Goal: Task Accomplishment & Management: Manage account settings

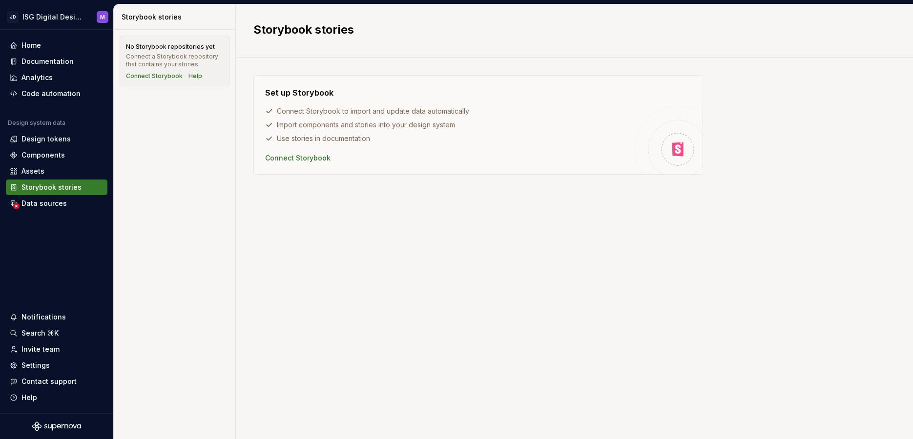
click at [162, 153] on div "No Storybook repositories yet Connect a Storybook repository that contains your…" at bounding box center [175, 234] width 122 height 409
click at [40, 64] on div "Documentation" at bounding box center [47, 62] width 52 height 10
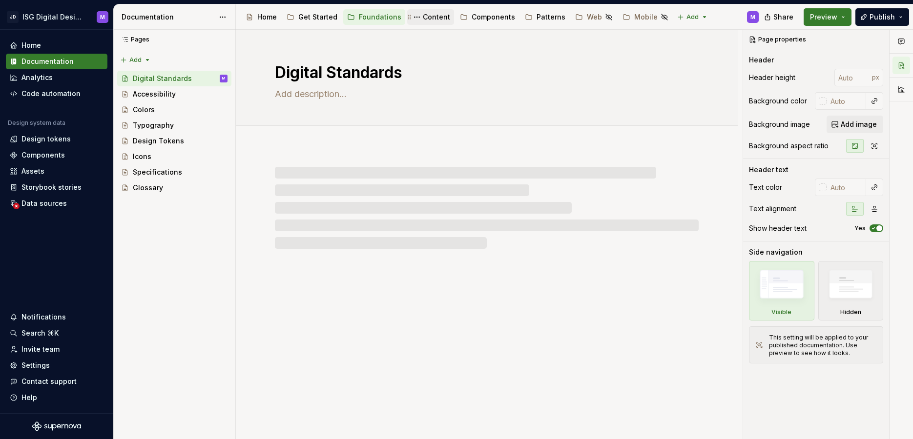
click at [431, 16] on div "Content" at bounding box center [436, 17] width 27 height 10
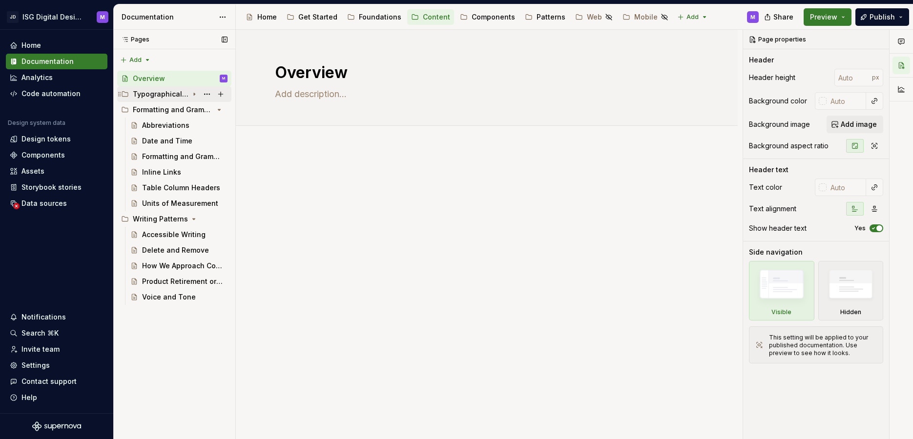
click at [194, 93] on icon "Page tree" at bounding box center [194, 94] width 1 height 2
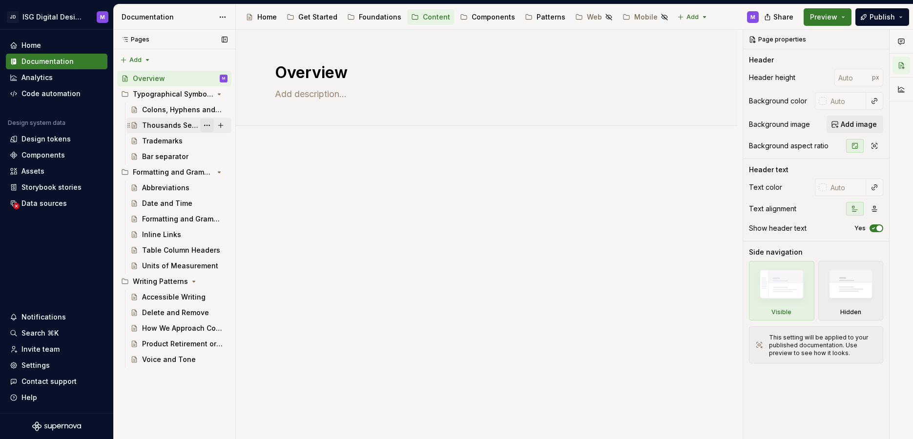
click at [205, 125] on button "Page tree" at bounding box center [207, 126] width 14 height 14
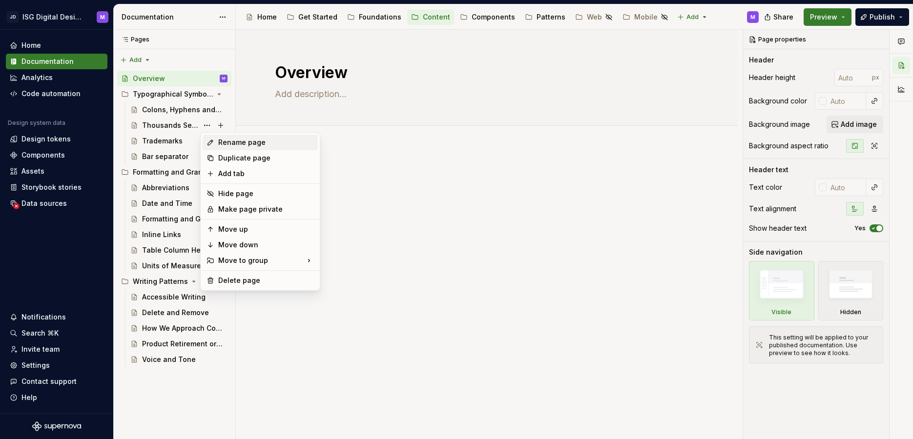
click at [236, 144] on div "Rename page" at bounding box center [266, 143] width 96 height 10
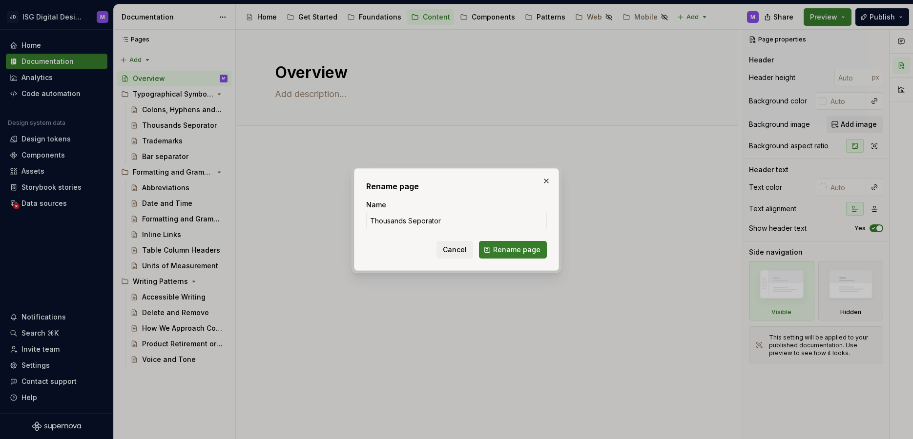
type textarea "*"
click at [423, 221] on input "Thousands Seporator" at bounding box center [456, 221] width 181 height 18
type input "Thousands Separator"
click at [516, 247] on span "Rename page" at bounding box center [516, 250] width 47 height 10
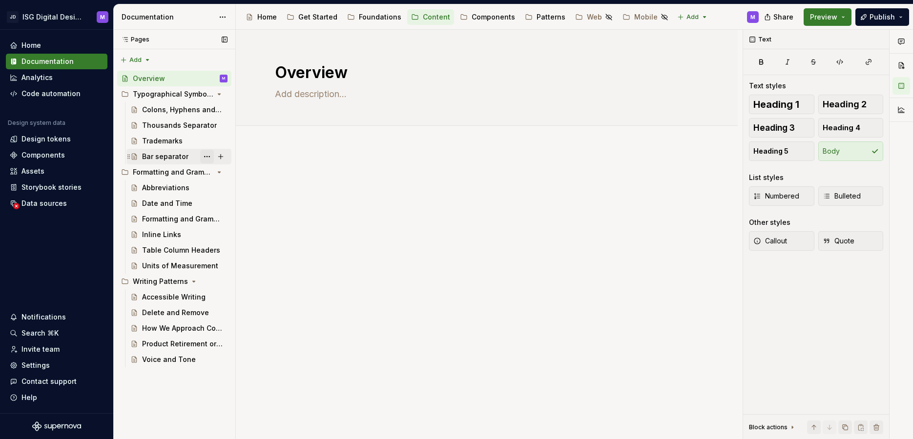
click at [207, 156] on button "Page tree" at bounding box center [207, 157] width 14 height 14
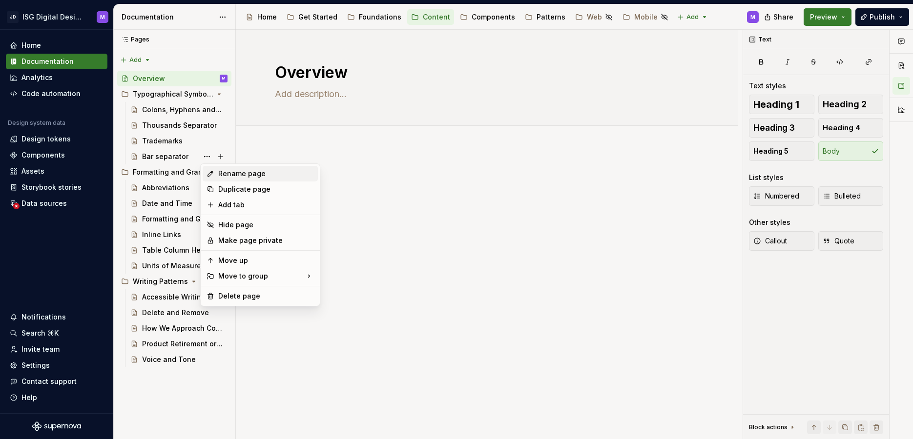
click at [238, 170] on div "Rename page" at bounding box center [266, 174] width 96 height 10
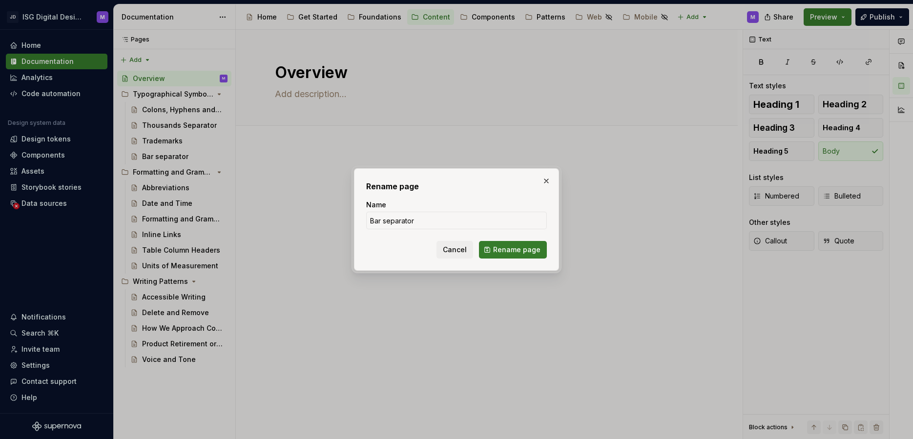
type textarea "*"
drag, startPoint x: 386, startPoint y: 220, endPoint x: 400, endPoint y: 241, distance: 25.6
click at [386, 220] on input "Bar separator" at bounding box center [456, 221] width 181 height 18
type input "Bar Separator"
click at [523, 246] on span "Rename page" at bounding box center [516, 250] width 47 height 10
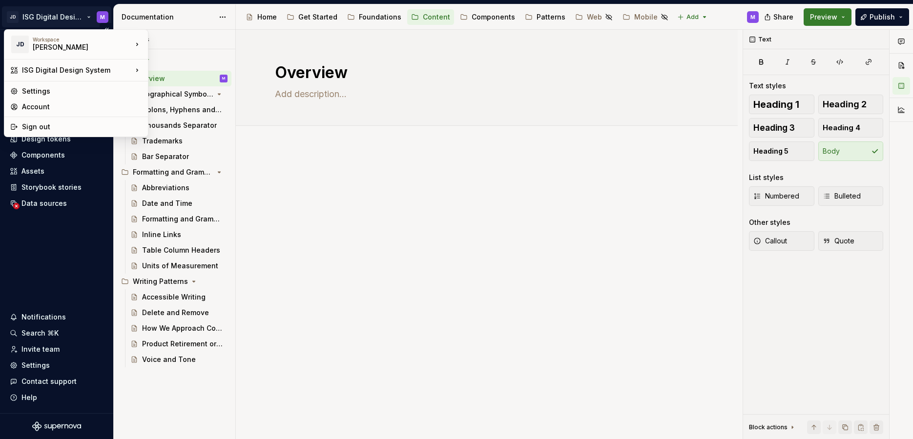
click at [89, 17] on html "JD ISG Digital Design System M Home Documentation Analytics Code automation Des…" at bounding box center [456, 219] width 913 height 439
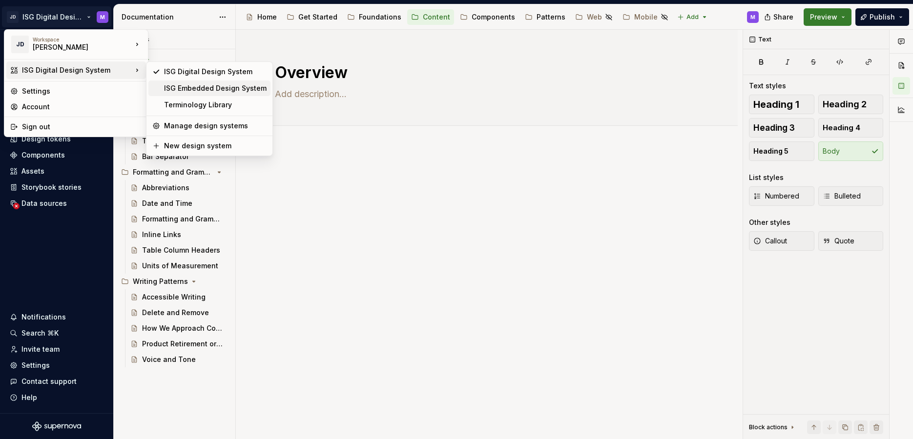
click at [205, 86] on div "ISG Embedded Design System" at bounding box center [215, 88] width 102 height 10
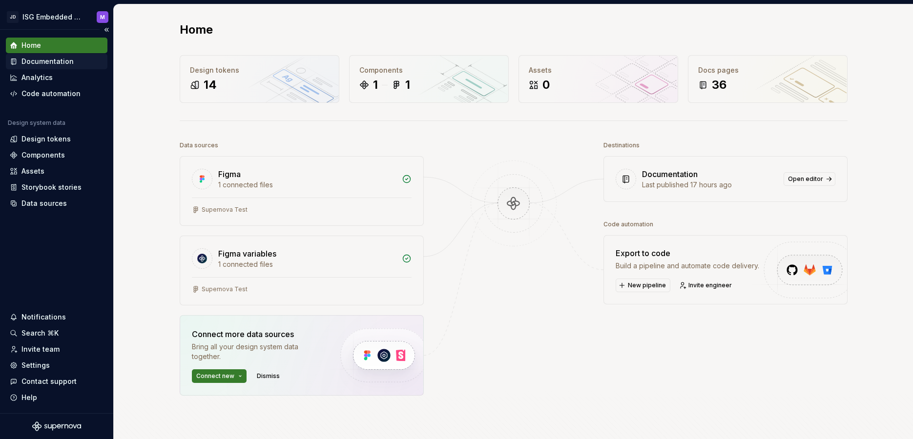
click at [49, 61] on div "Documentation" at bounding box center [47, 62] width 52 height 10
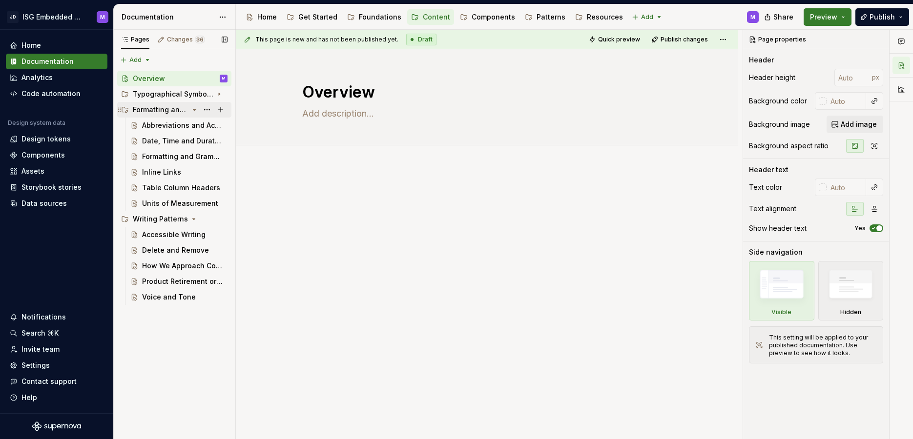
click at [195, 110] on icon "Page tree" at bounding box center [194, 110] width 8 height 8
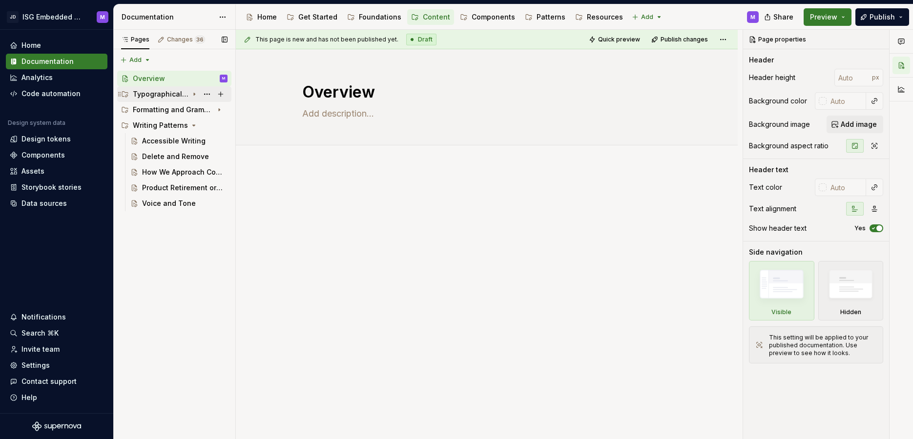
click at [195, 94] on icon "Page tree" at bounding box center [194, 94] width 8 height 8
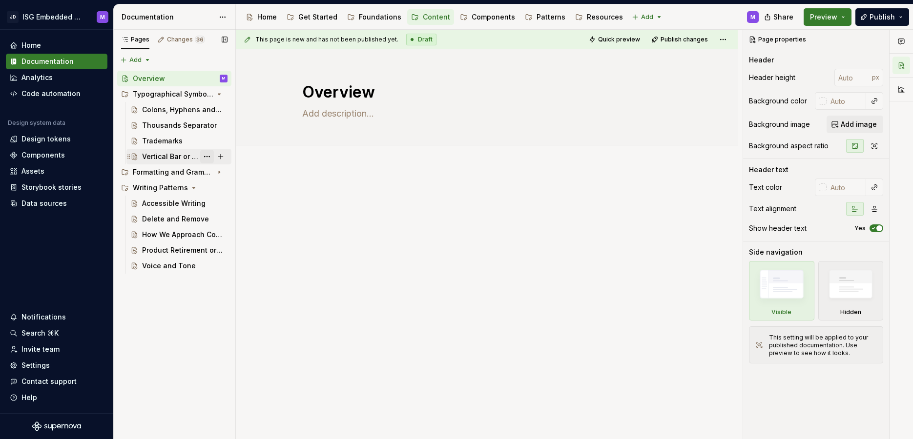
click at [207, 156] on button "Page tree" at bounding box center [207, 157] width 14 height 14
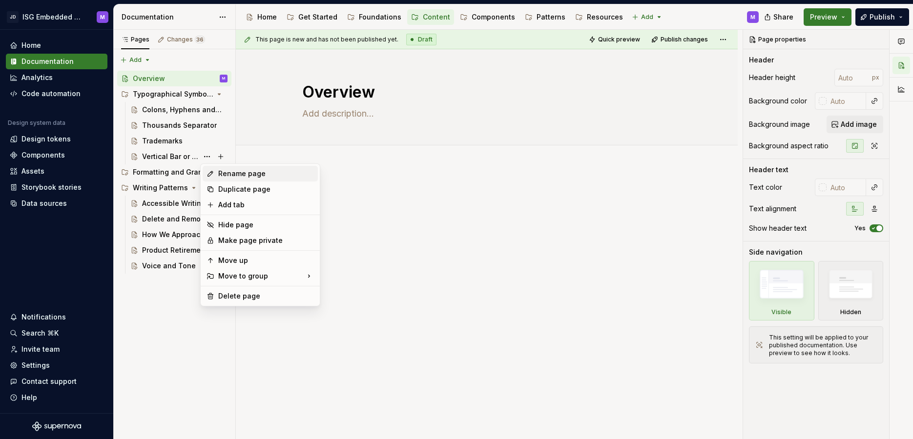
click at [226, 175] on div "Rename page" at bounding box center [266, 174] width 96 height 10
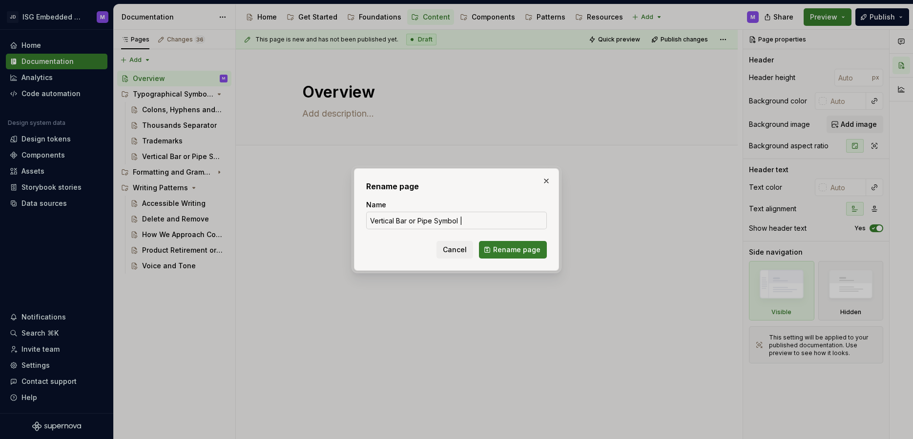
click at [418, 219] on input "Vertical Bar or Pipe Symbol |" at bounding box center [456, 221] width 181 height 18
click at [410, 221] on input "Vertical Bar or Pipe Symbol |" at bounding box center [456, 221] width 181 height 18
click at [432, 222] on input "Vertical Bar or Pipe Symbol |" at bounding box center [456, 221] width 181 height 18
click at [458, 248] on span "Cancel" at bounding box center [455, 250] width 24 height 10
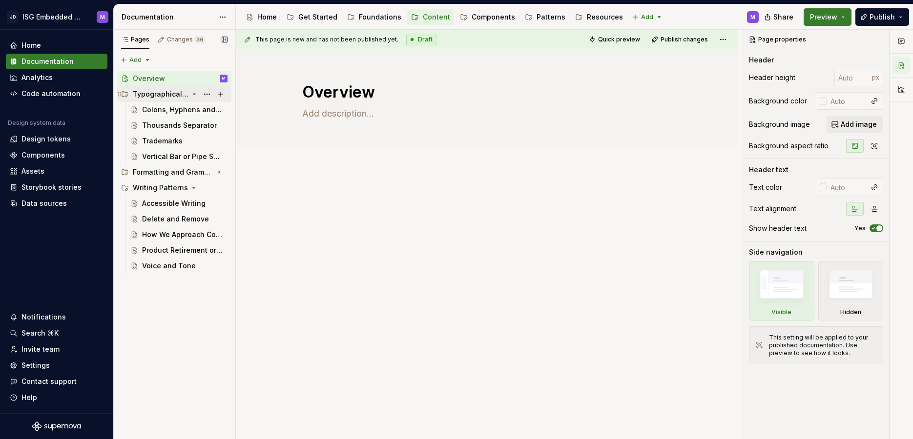
click at [195, 93] on icon "Page tree" at bounding box center [194, 94] width 8 height 8
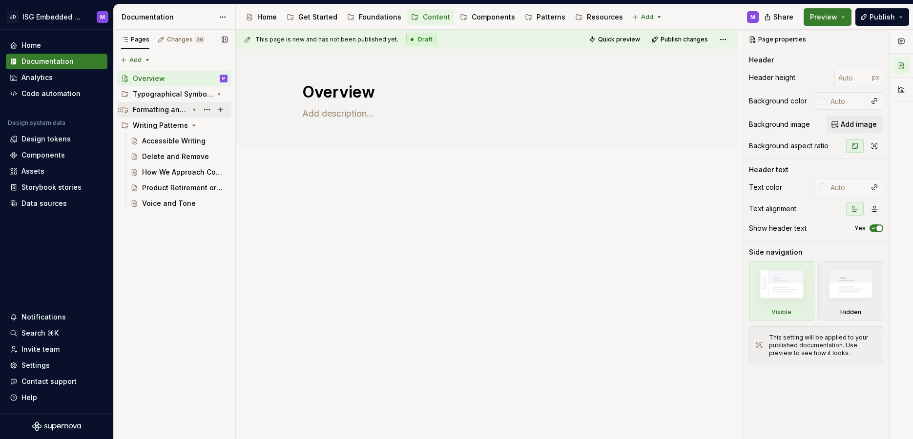
click at [195, 109] on icon "Page tree" at bounding box center [194, 110] width 8 height 8
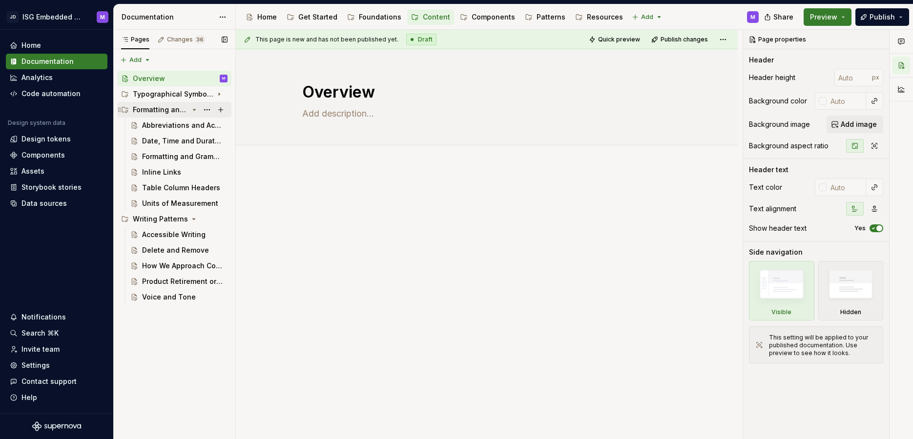
click at [195, 109] on icon "Page tree" at bounding box center [194, 109] width 2 height 1
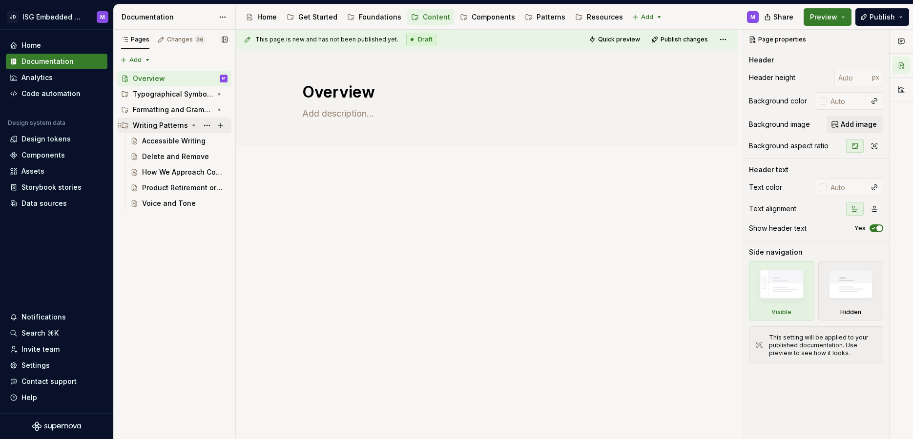
click at [193, 125] on icon "Page tree" at bounding box center [194, 125] width 2 height 1
click at [193, 125] on icon "Page tree" at bounding box center [193, 125] width 1 height 2
drag, startPoint x: 194, startPoint y: 108, endPoint x: 244, endPoint y: 139, distance: 58.4
click at [215, 109] on icon "Page tree" at bounding box center [219, 110] width 8 height 8
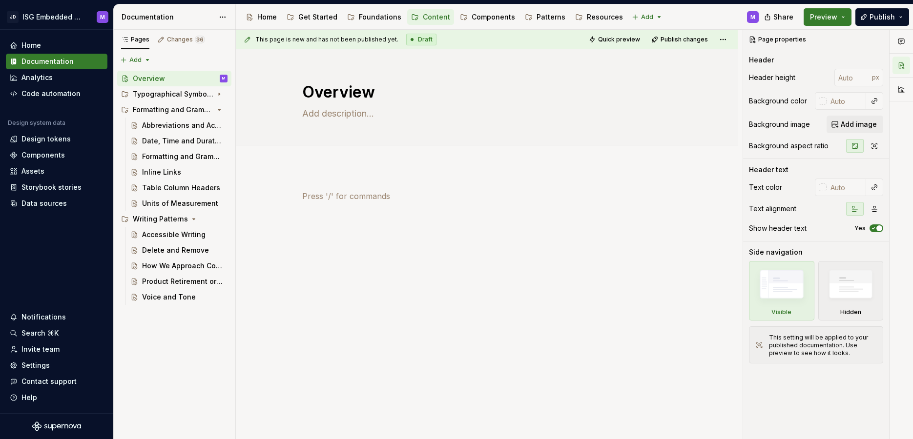
click at [331, 236] on div at bounding box center [486, 214] width 369 height 49
click at [195, 93] on icon "Page tree" at bounding box center [194, 94] width 8 height 8
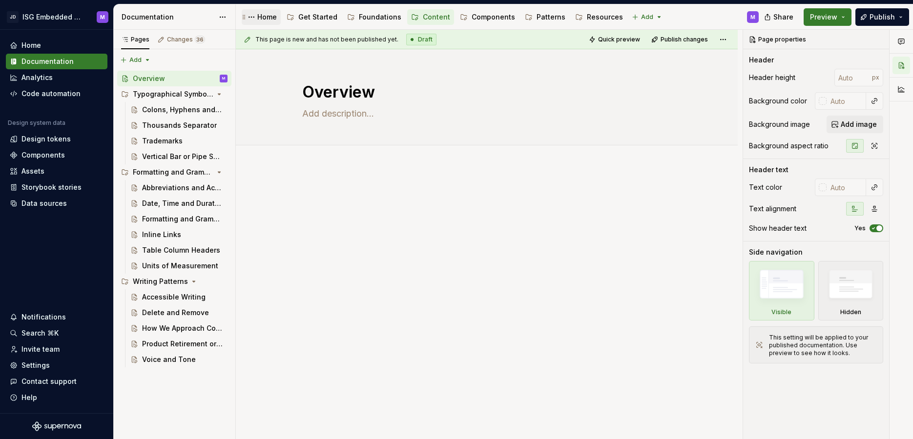
click at [265, 18] on div "Home" at bounding box center [267, 17] width 20 height 10
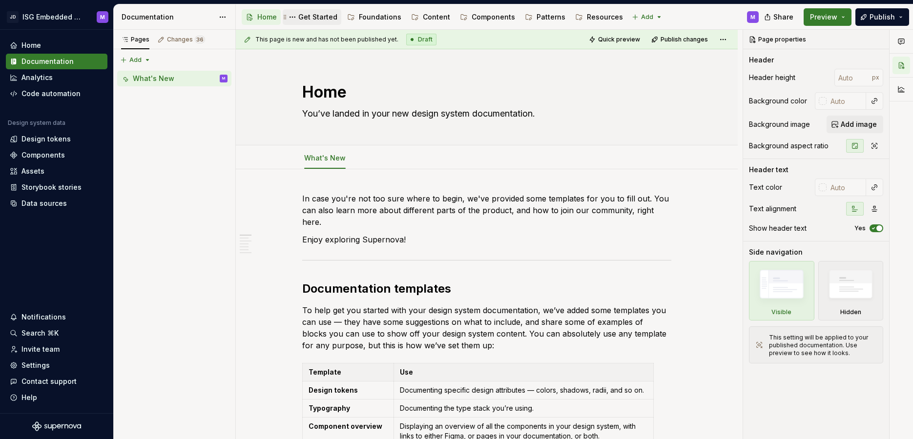
click at [324, 15] on div "Get Started" at bounding box center [317, 17] width 39 height 10
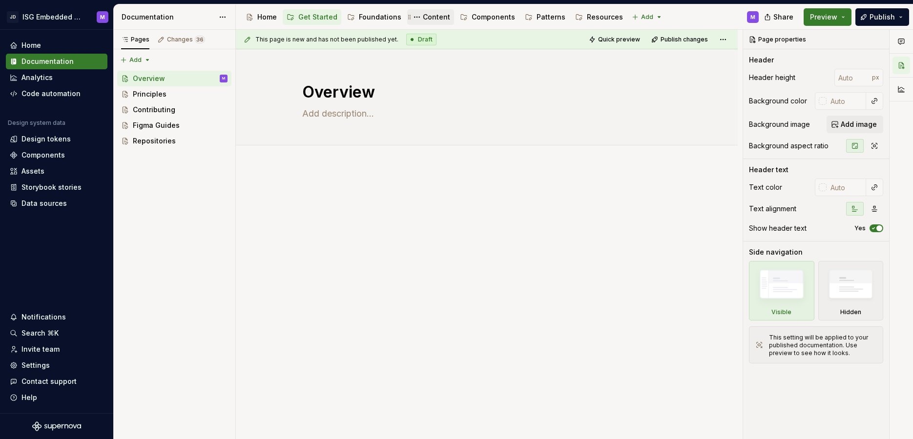
click at [433, 16] on div "Content" at bounding box center [436, 17] width 27 height 10
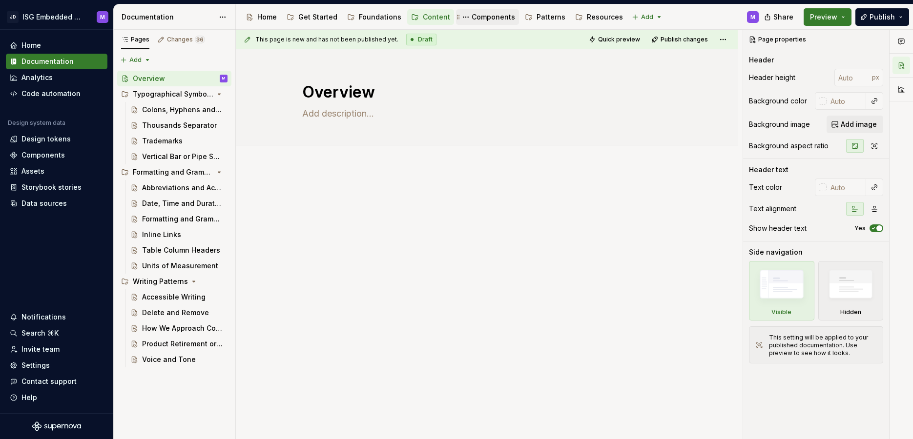
click at [483, 14] on div "Components" at bounding box center [492, 17] width 43 height 10
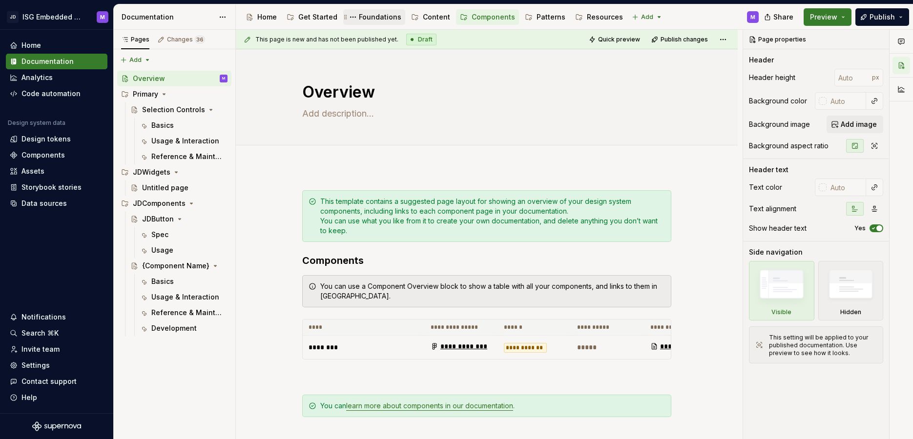
click at [371, 15] on div "Foundations" at bounding box center [380, 17] width 42 height 10
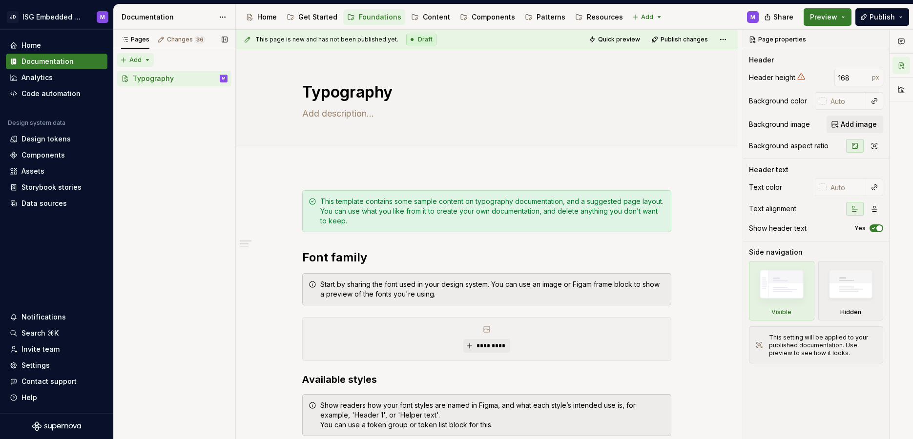
type textarea "*"
click at [146, 58] on div "Pages Changes 36 Add Accessibility guide for tree Page tree. Navigate the tree …" at bounding box center [174, 235] width 122 height 410
click at [156, 79] on div "New page" at bounding box center [166, 79] width 63 height 10
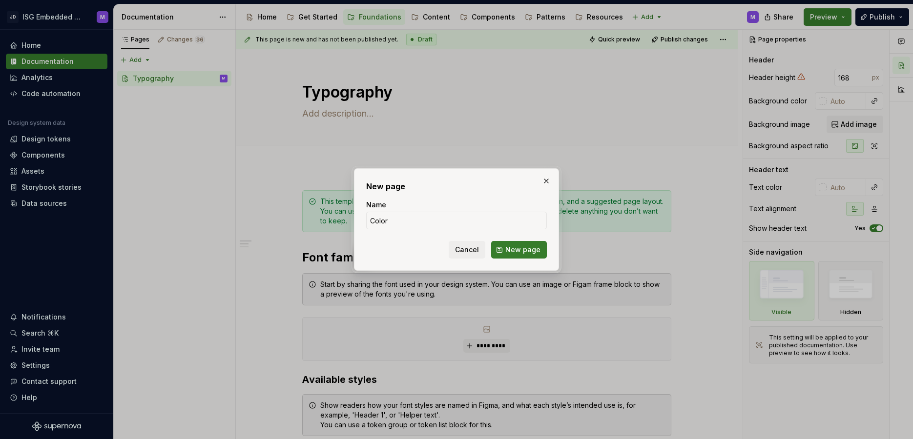
type input "Color"
click at [381, 250] on div "Cancel New page" at bounding box center [456, 250] width 181 height 18
click at [529, 248] on span "New page" at bounding box center [522, 250] width 35 height 10
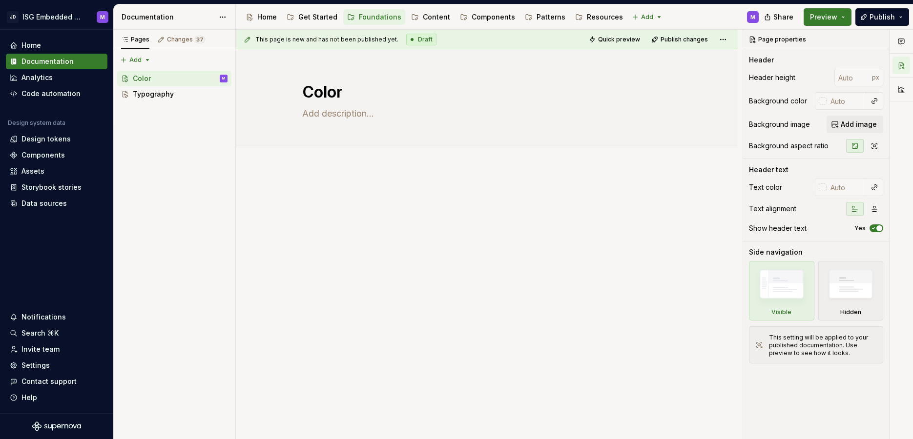
drag, startPoint x: 140, startPoint y: 92, endPoint x: 710, endPoint y: 4, distance: 577.2
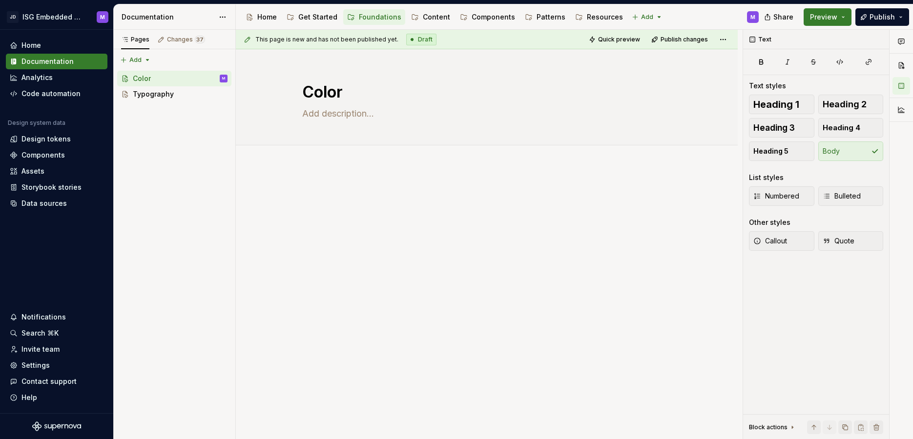
type textarea "*"
